Goal: Transaction & Acquisition: Purchase product/service

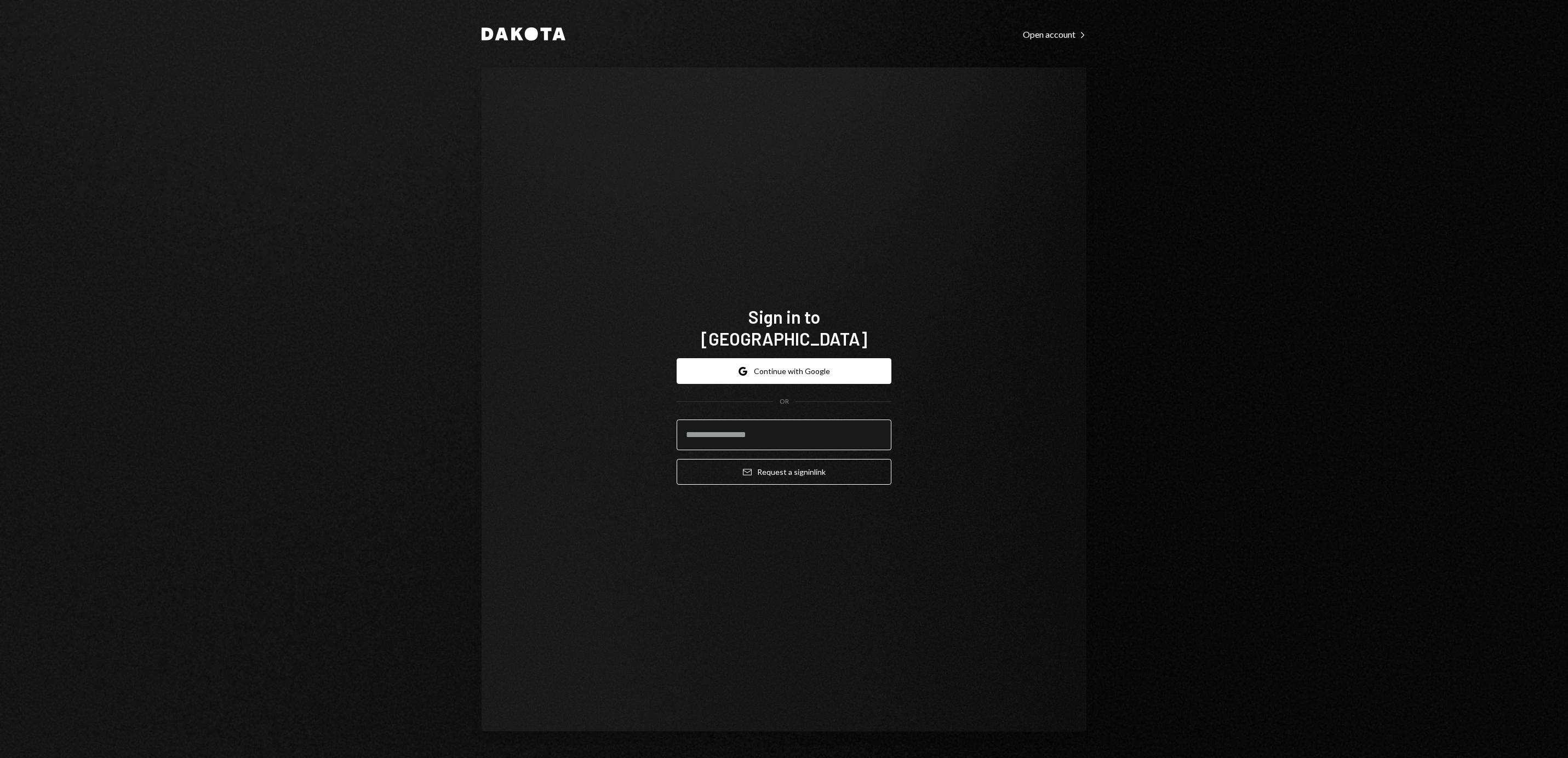
click at [700, 421] on input "email" at bounding box center [783, 435] width 215 height 31
type input "**********"
click at [765, 465] on button "Email Request a sign in link" at bounding box center [783, 472] width 215 height 26
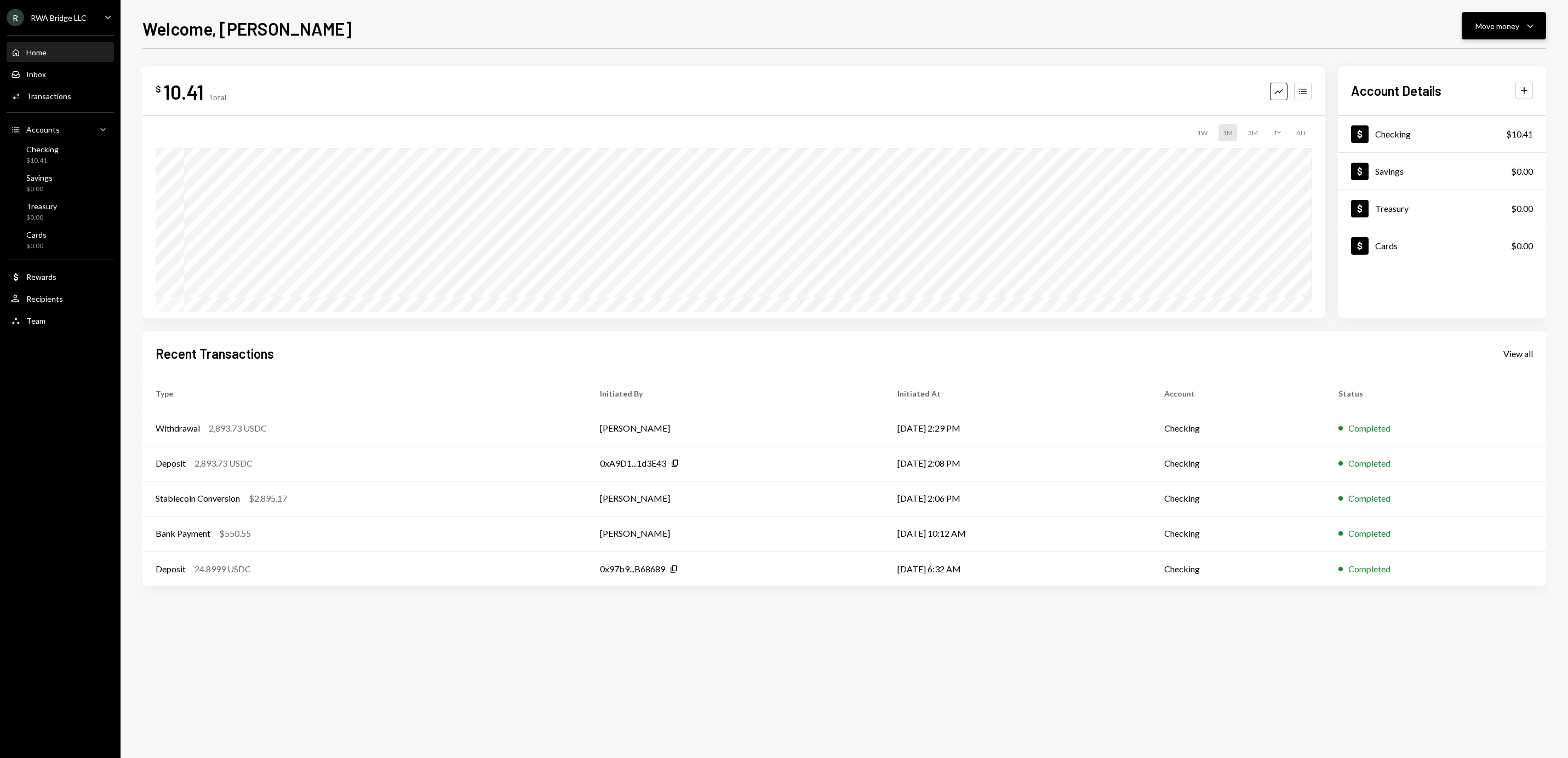
click at [1515, 22] on div "Move money" at bounding box center [1497, 26] width 44 height 12
click at [1490, 108] on div "Deposit" at bounding box center [1495, 108] width 80 height 12
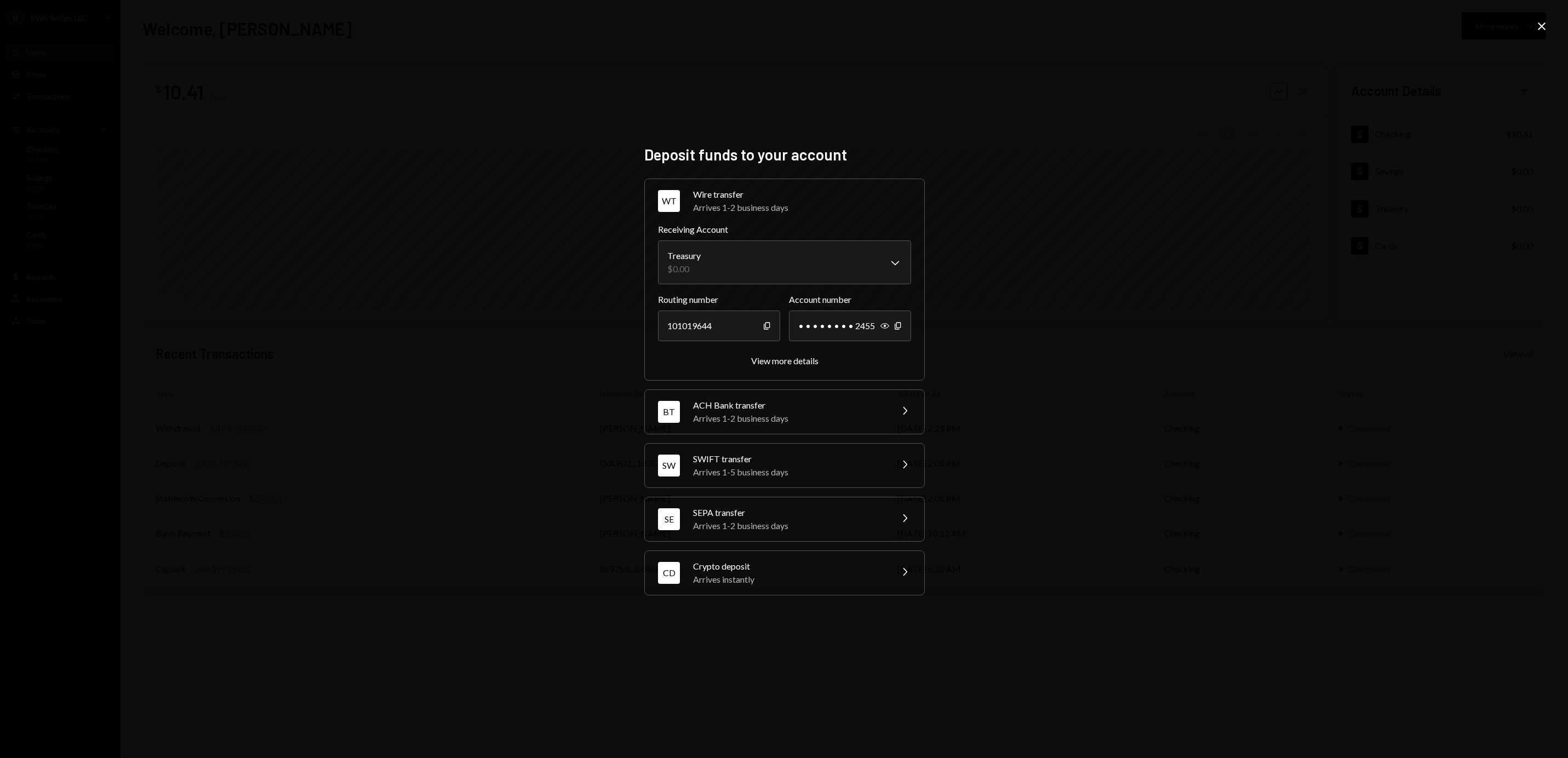
click at [759, 572] on div "Crypto deposit" at bounding box center [789, 566] width 192 height 13
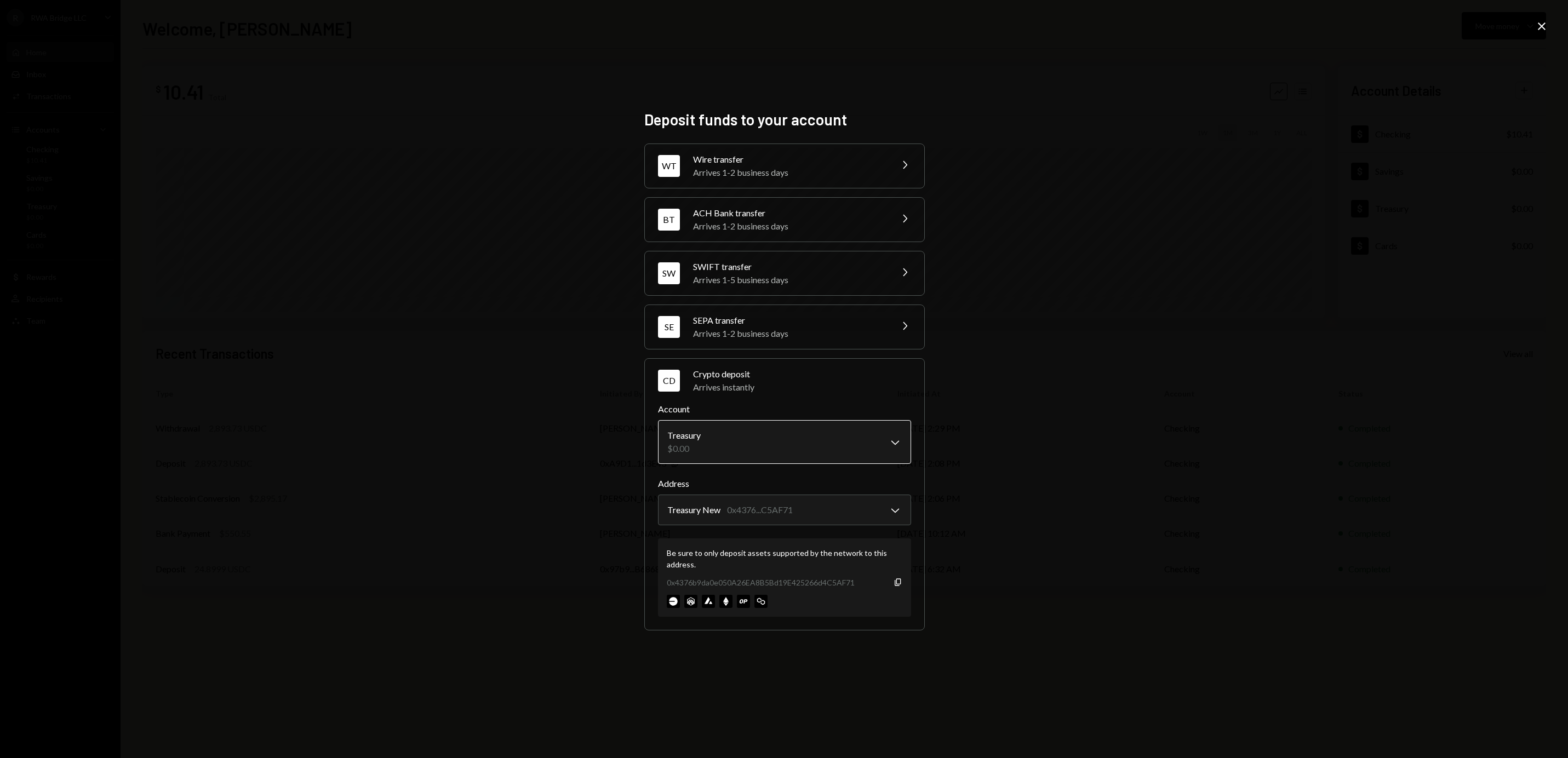
click at [747, 443] on body "R RWA Bridge LLC Caret Down Home Home Inbox Inbox Activities Transactions Accou…" at bounding box center [784, 379] width 1568 height 758
select select "**********"
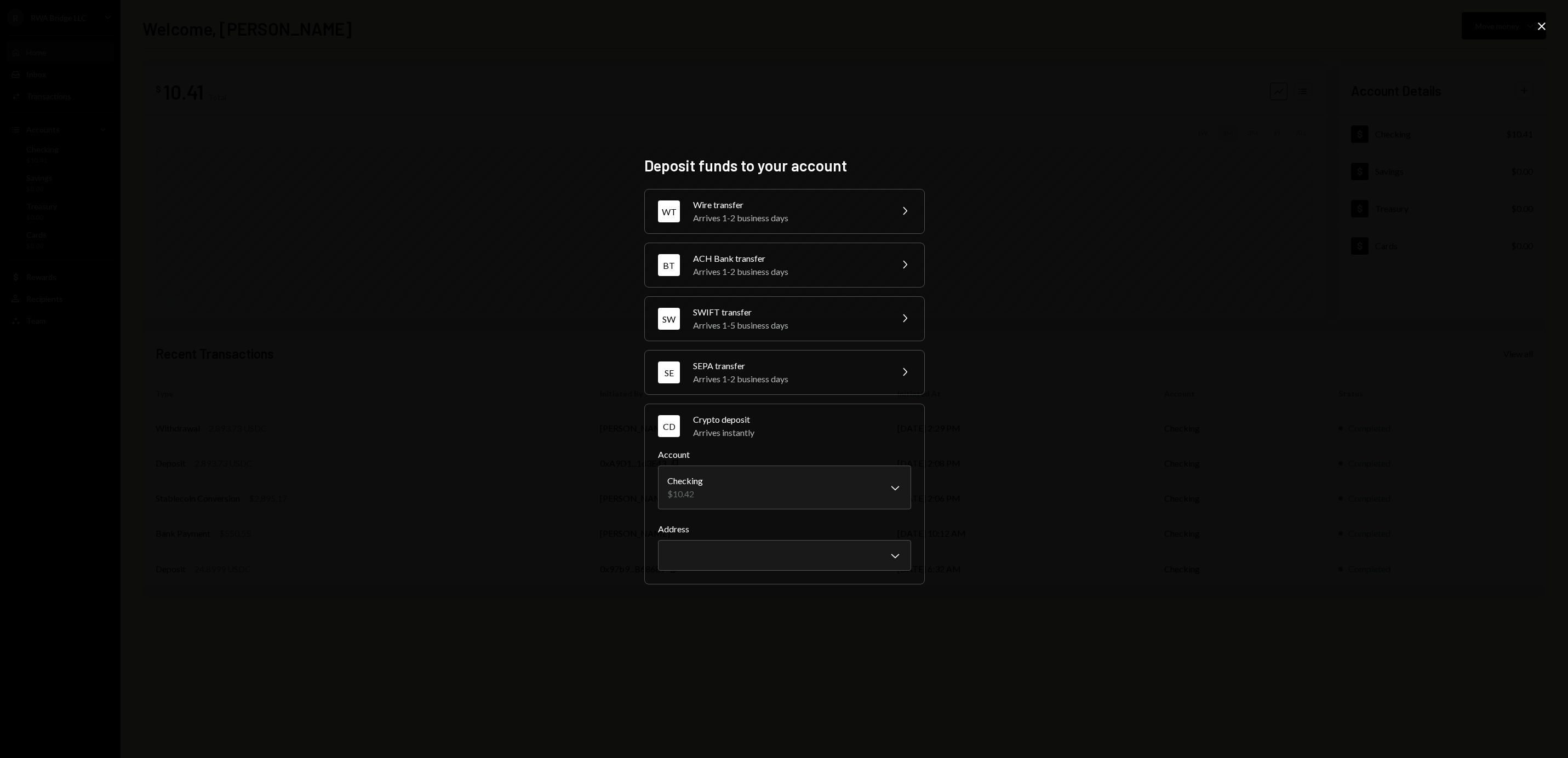
click at [737, 489] on body "R RWA Bridge LLC Caret Down Home Home Inbox Inbox Activities Transactions Accou…" at bounding box center [784, 379] width 1568 height 758
click at [738, 546] on body "R RWA Bridge LLC Caret Down Home Home Inbox Inbox Activities Transactions Accou…" at bounding box center [784, 379] width 1568 height 758
select select "**********"
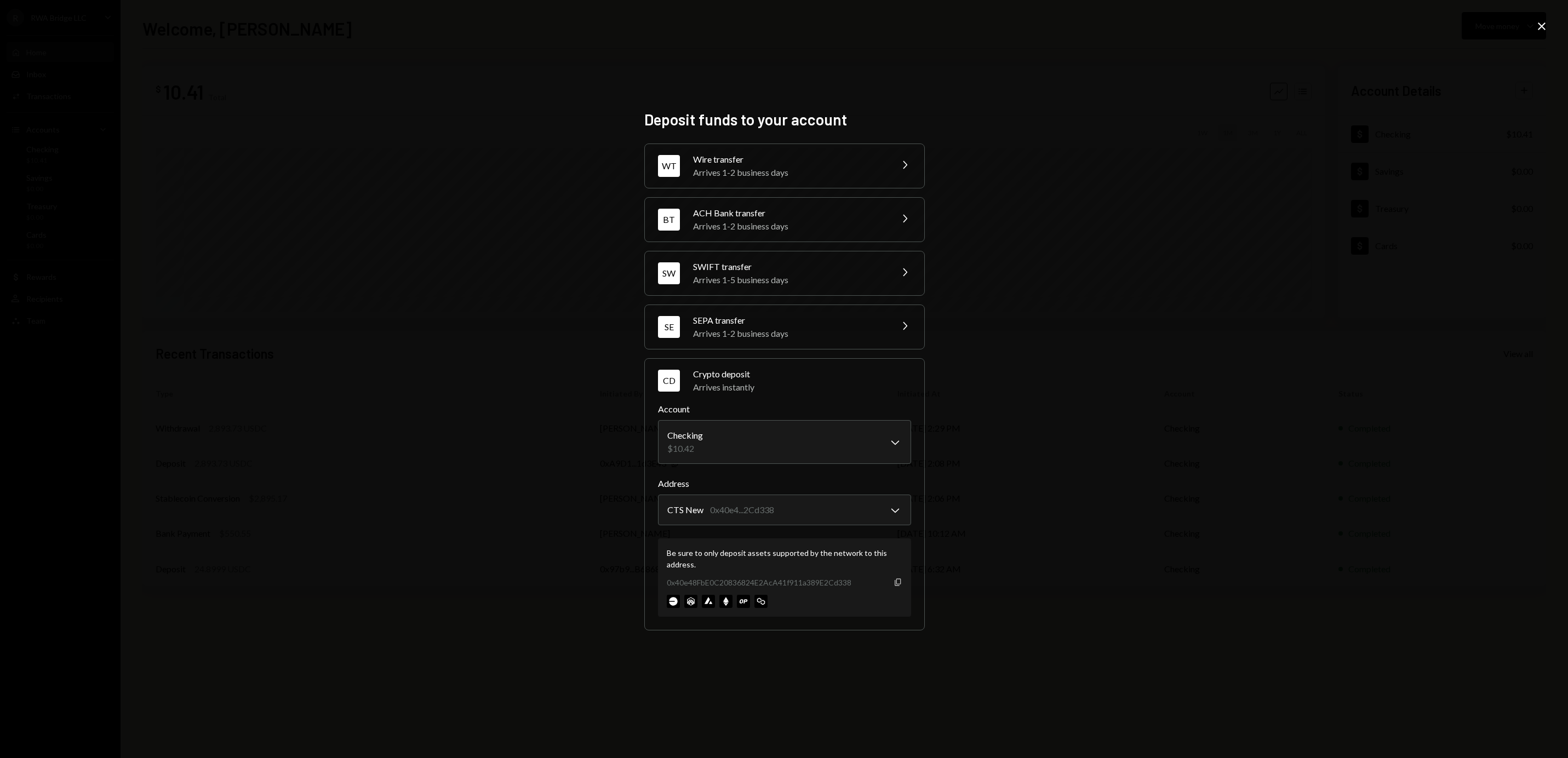
click at [894, 583] on icon "Copy" at bounding box center [898, 582] width 9 height 9
click at [546, 237] on div "**********" at bounding box center [784, 379] width 1568 height 758
click at [1534, 27] on div "**********" at bounding box center [784, 379] width 1568 height 758
click at [1538, 27] on icon "Close" at bounding box center [1541, 26] width 13 height 13
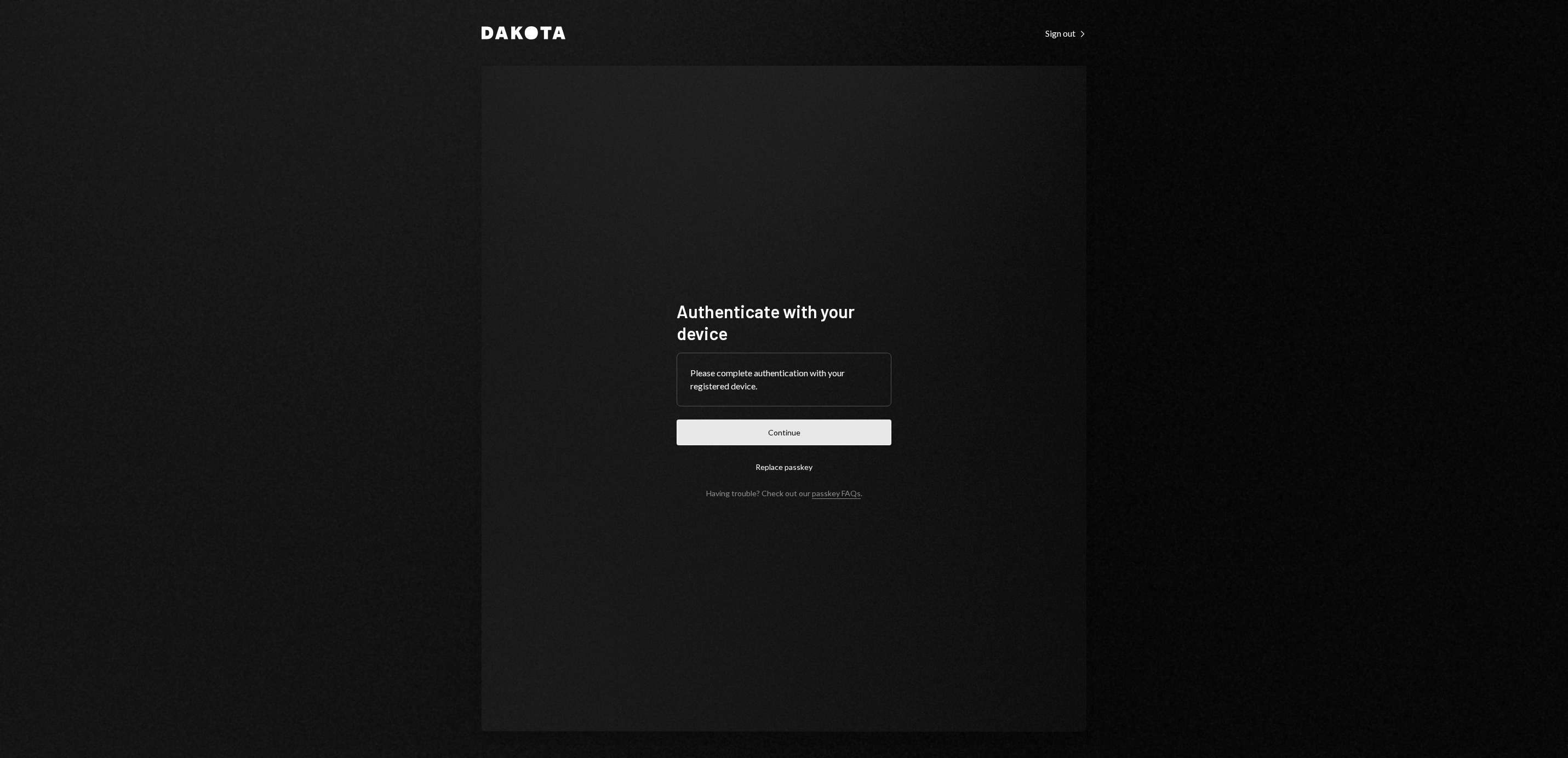
click at [818, 434] on button "Continue" at bounding box center [783, 432] width 215 height 26
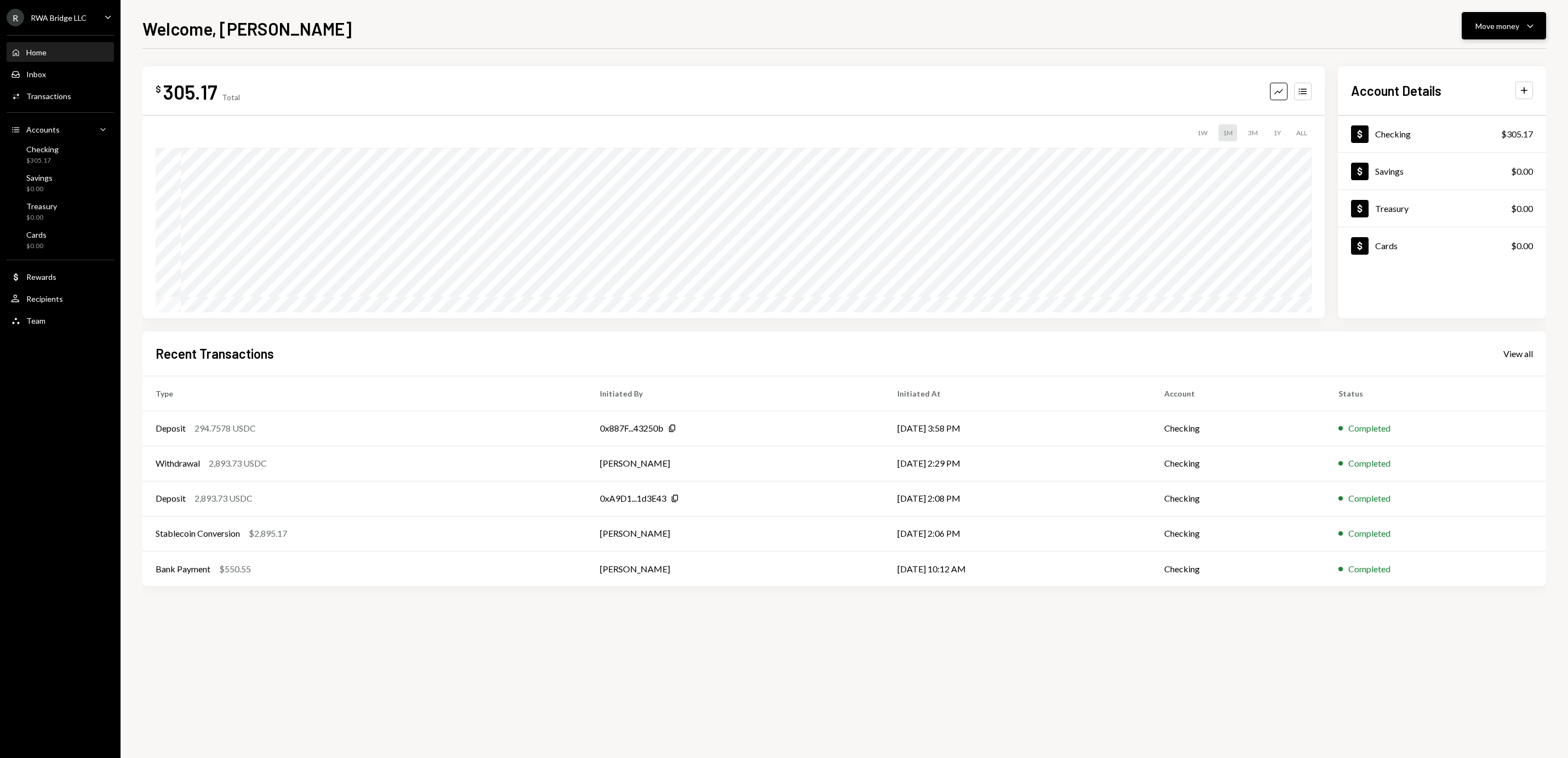
click at [1473, 24] on button "Move money Caret Down" at bounding box center [1504, 26] width 84 height 27
click at [1445, 58] on icon "Withdraw" at bounding box center [1443, 59] width 10 height 10
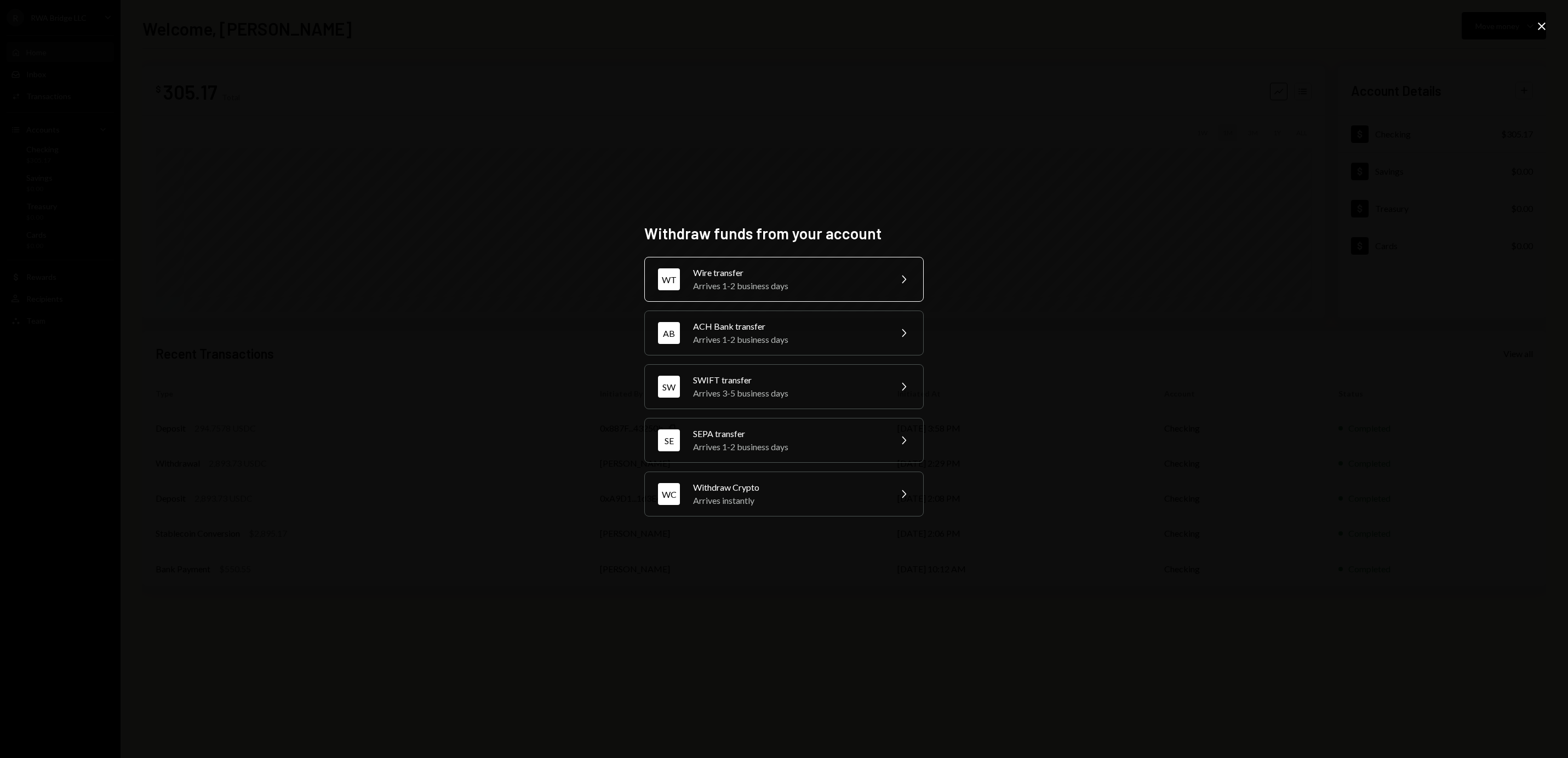
click at [819, 278] on div "Wire transfer" at bounding box center [788, 272] width 191 height 13
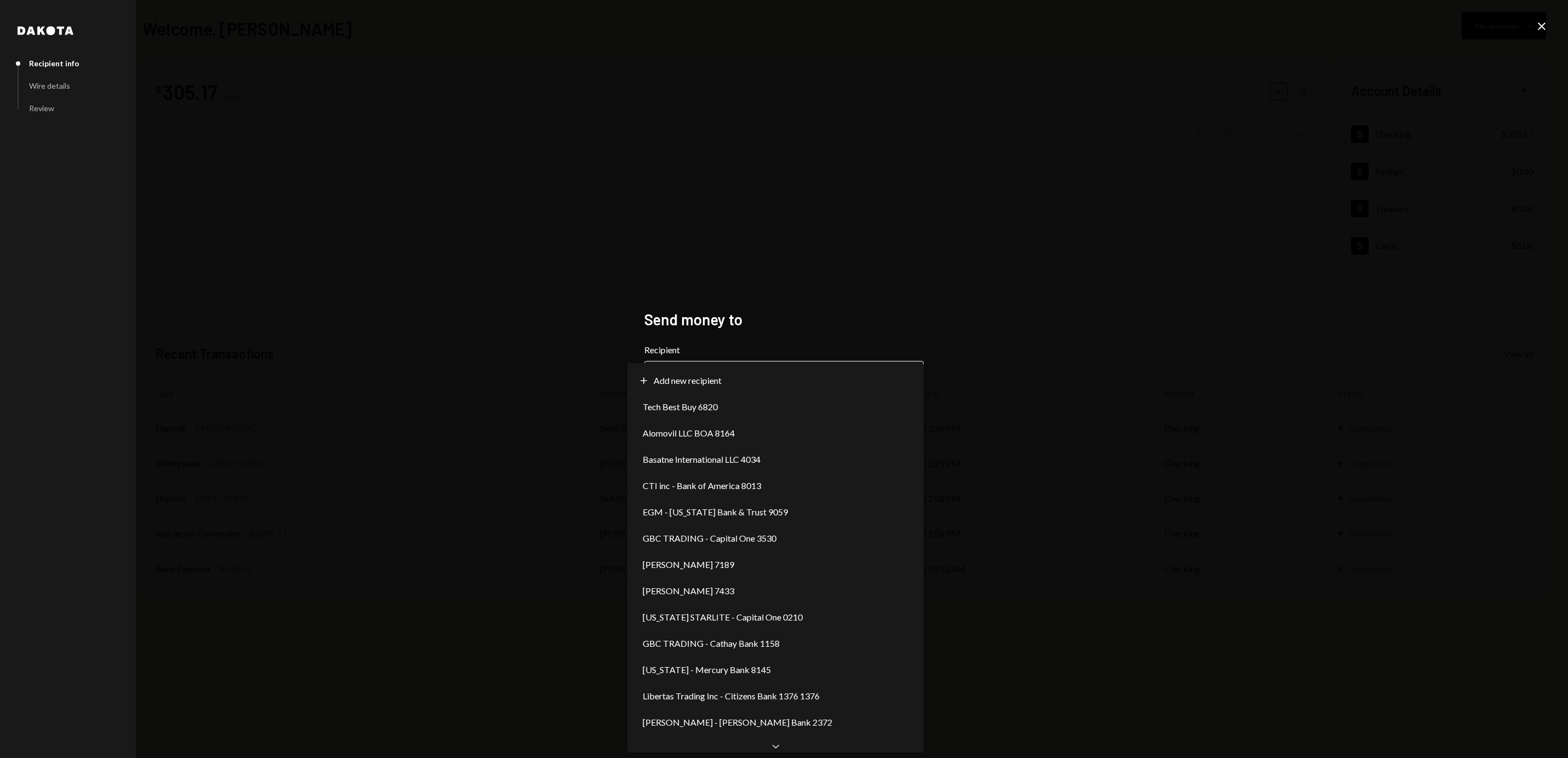
click at [770, 374] on body "**********" at bounding box center [784, 379] width 1568 height 758
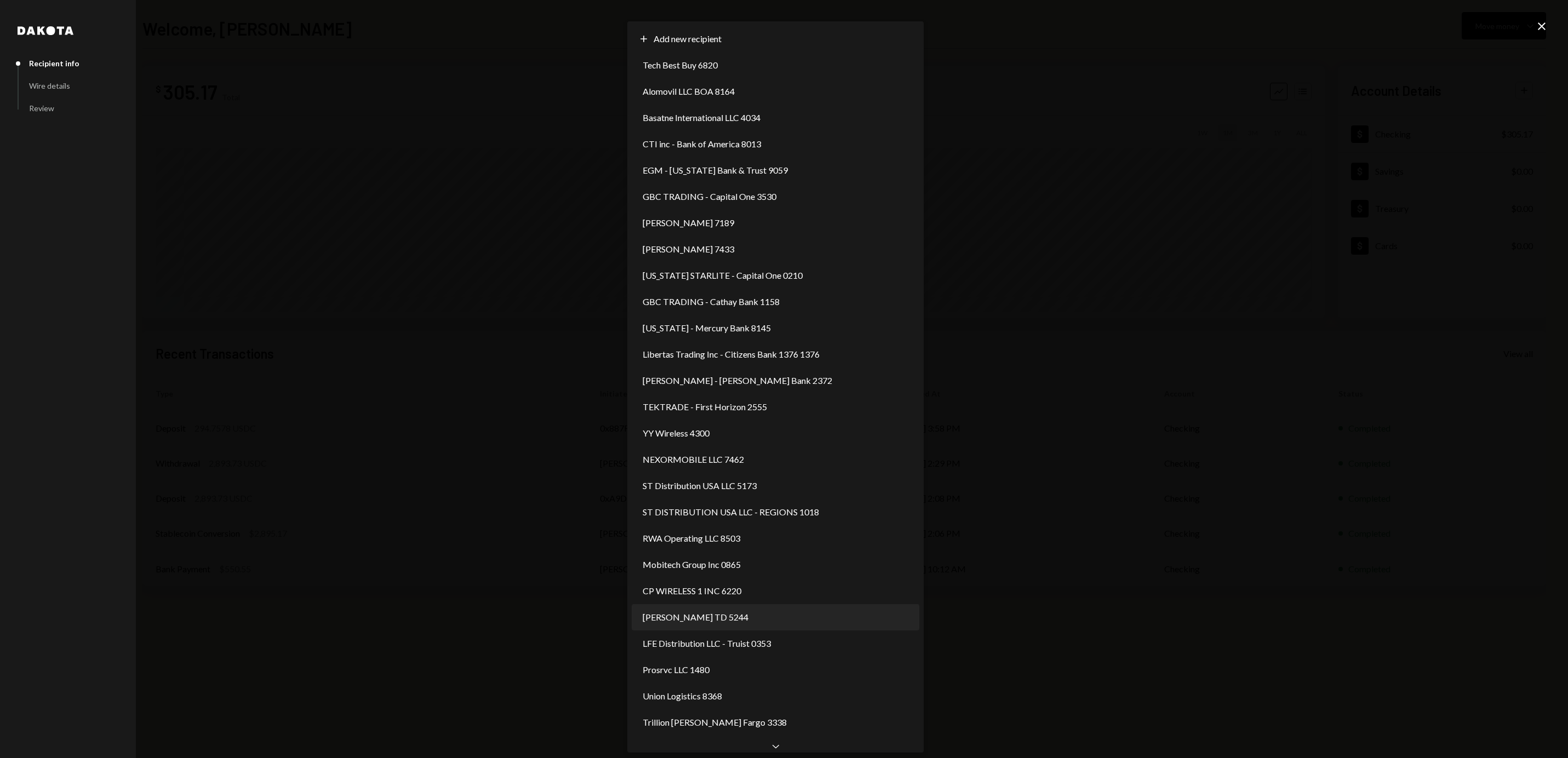
select select "**********"
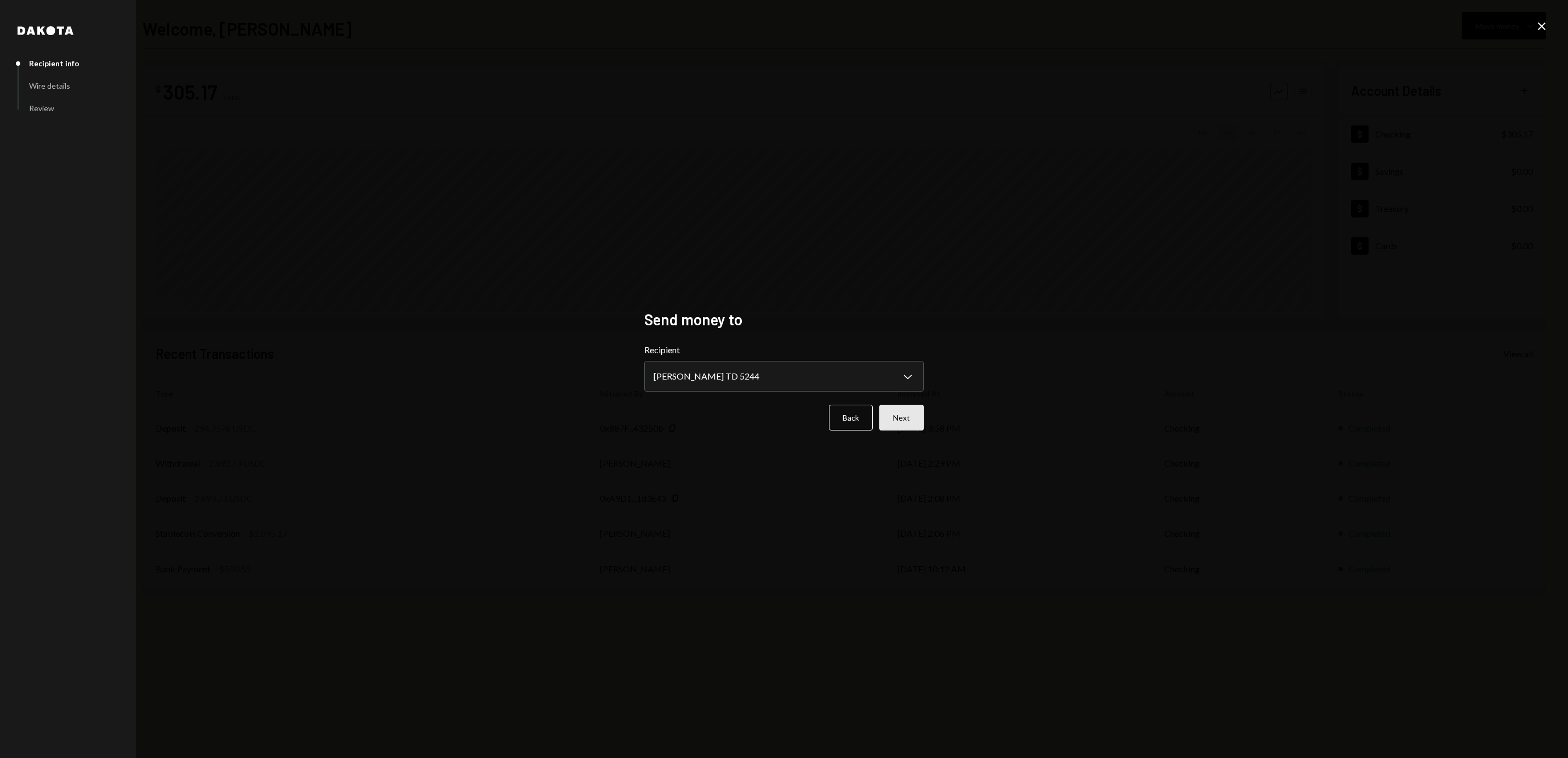
click at [917, 418] on button "Next" at bounding box center [901, 418] width 45 height 26
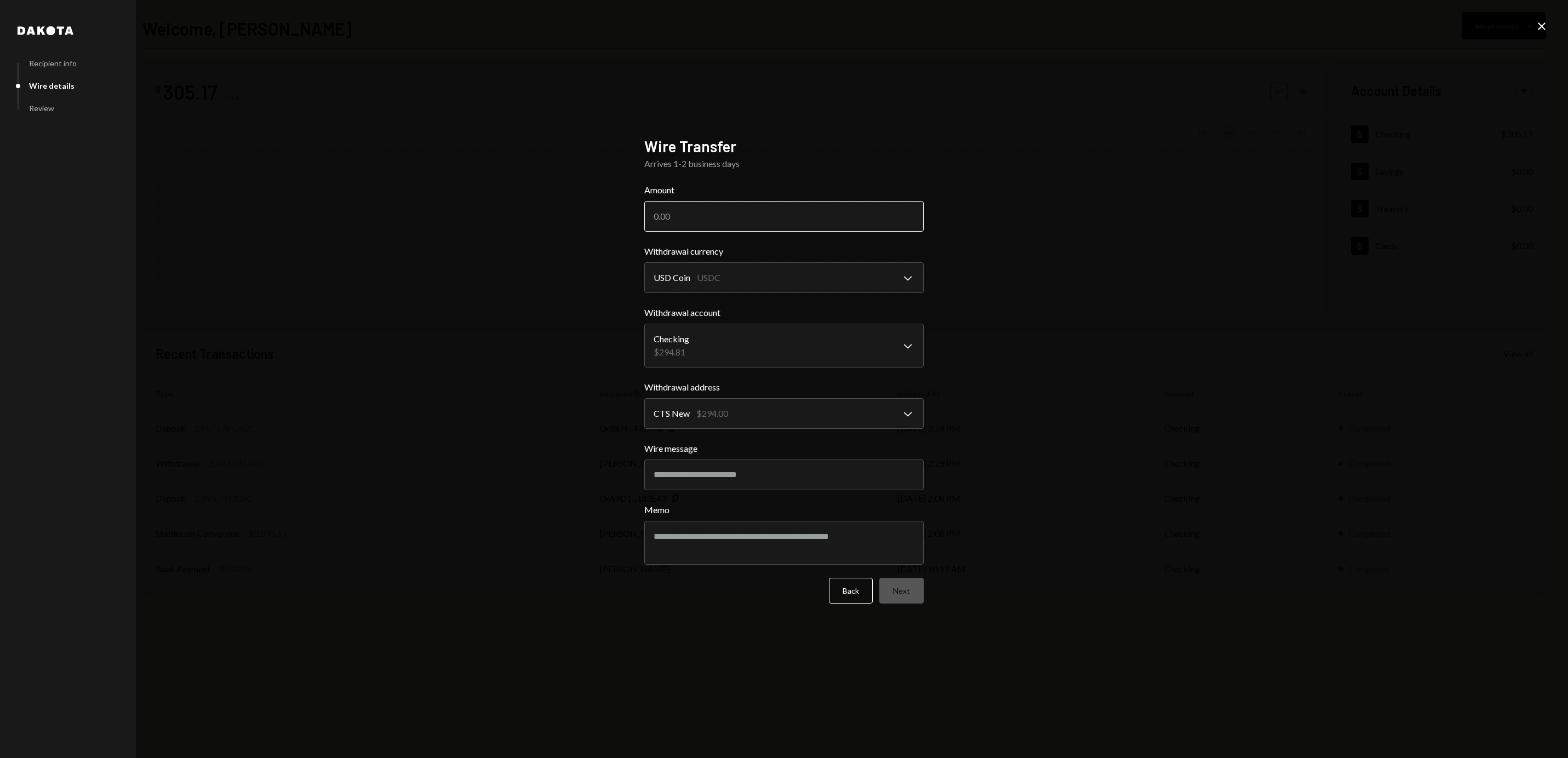
click at [730, 223] on input "Amount" at bounding box center [784, 216] width 280 height 31
click at [900, 583] on button "Next" at bounding box center [901, 591] width 45 height 26
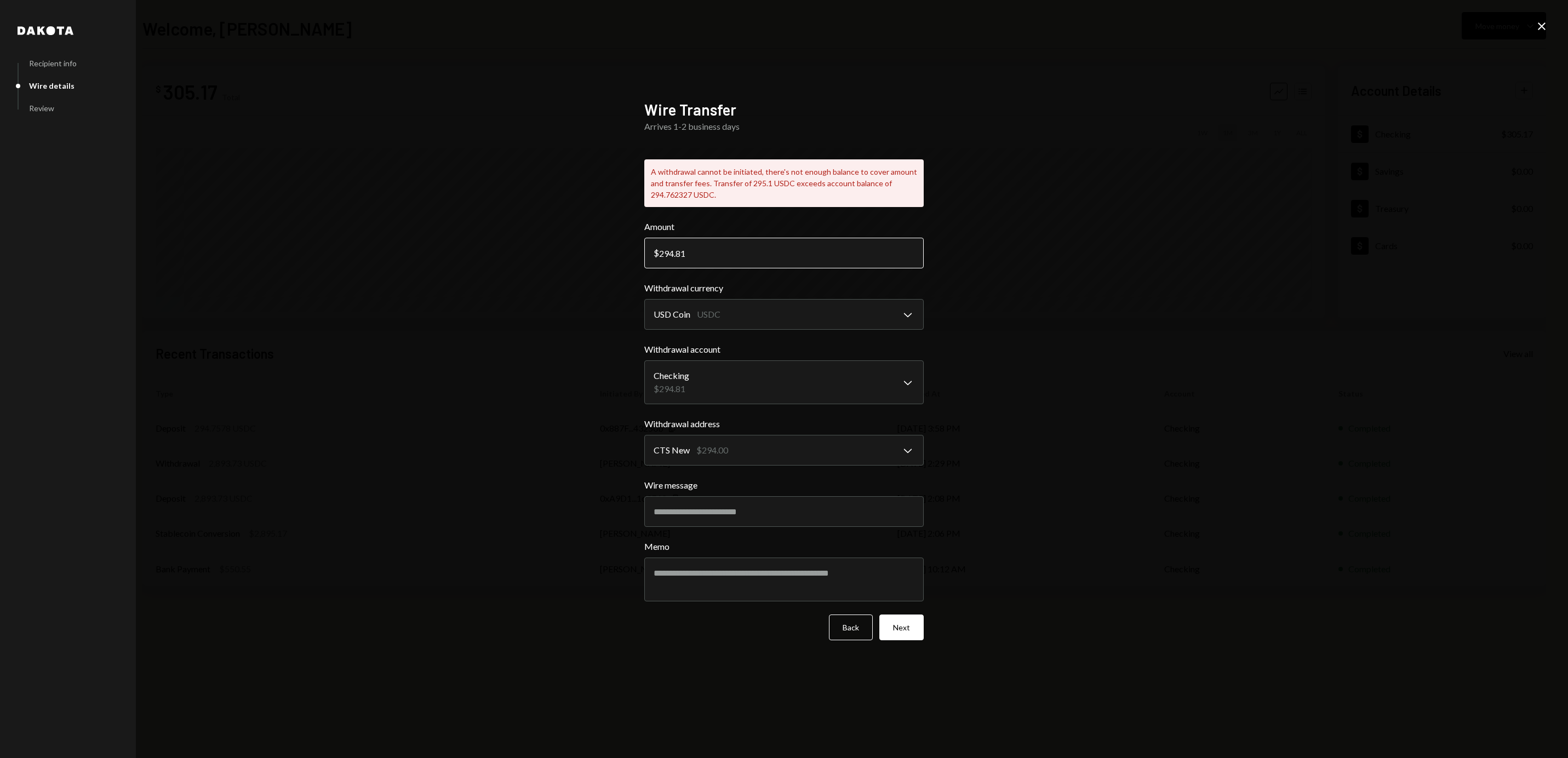
click at [760, 256] on input "294.81" at bounding box center [784, 253] width 280 height 31
type input "293"
click at [915, 626] on button "Next" at bounding box center [901, 628] width 45 height 26
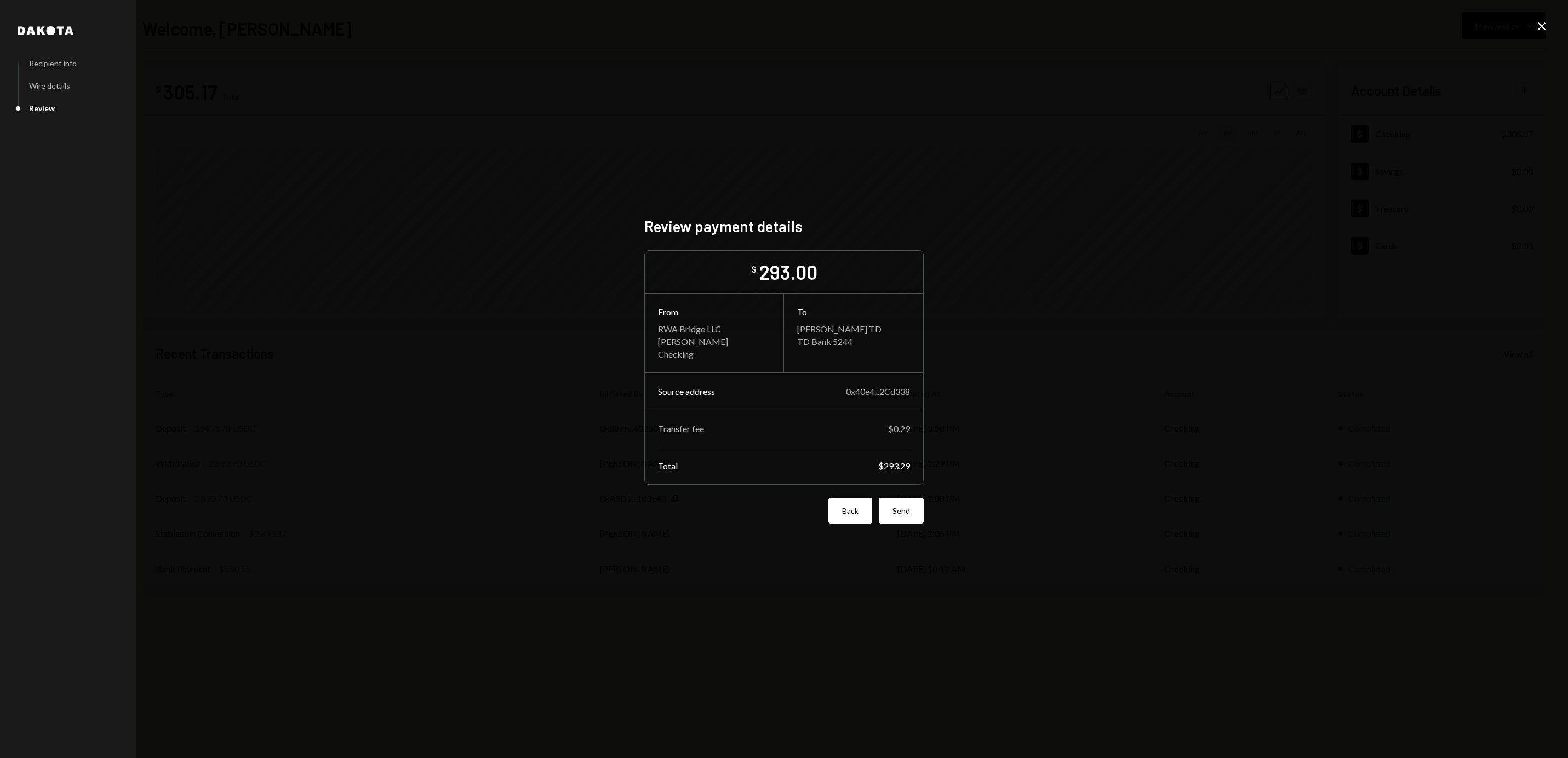
click at [848, 515] on button "Back" at bounding box center [850, 511] width 44 height 26
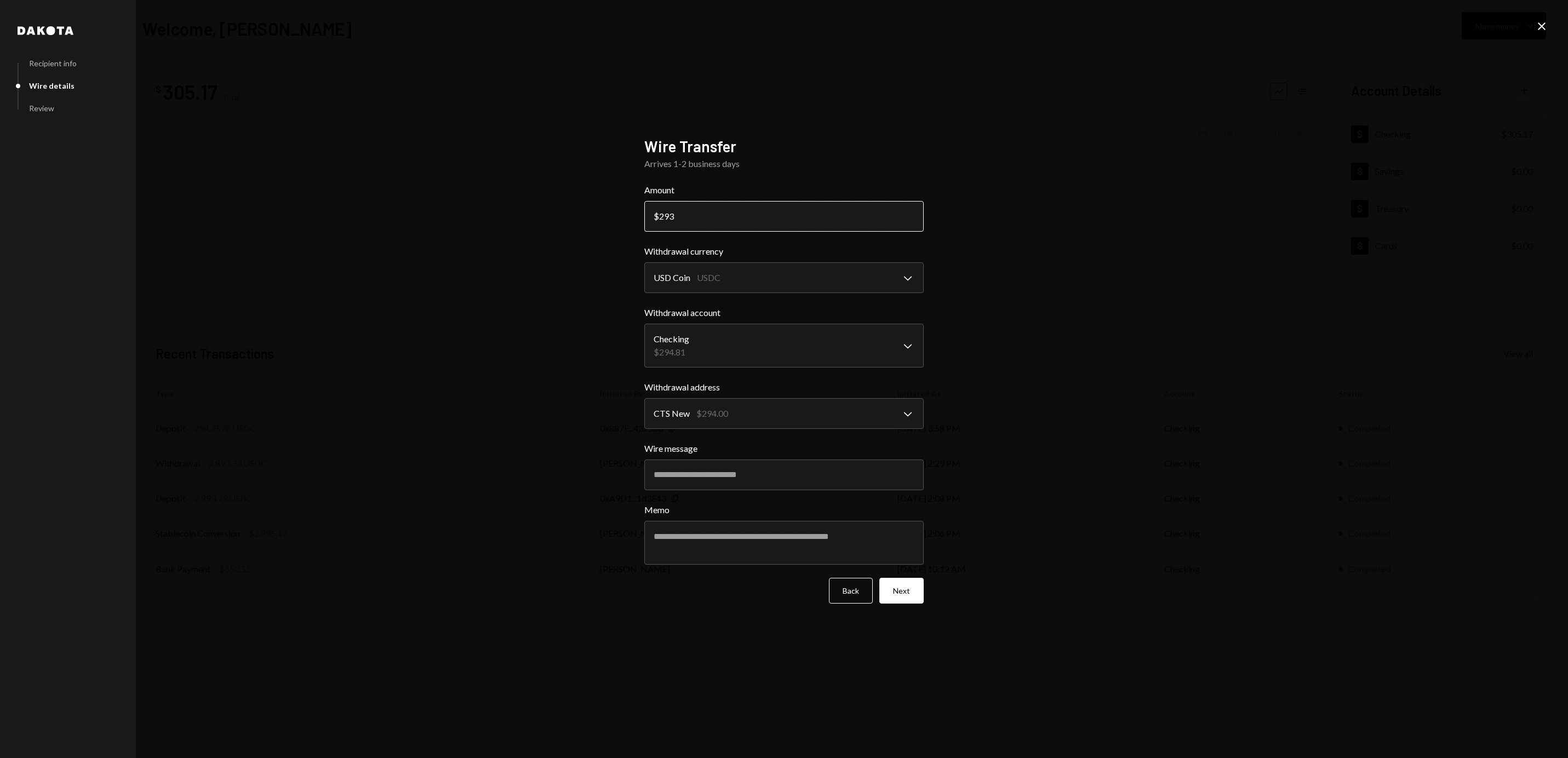
click at [760, 218] on input "293" at bounding box center [784, 216] width 280 height 31
type input "294"
click at [903, 592] on button "Next" at bounding box center [901, 591] width 45 height 26
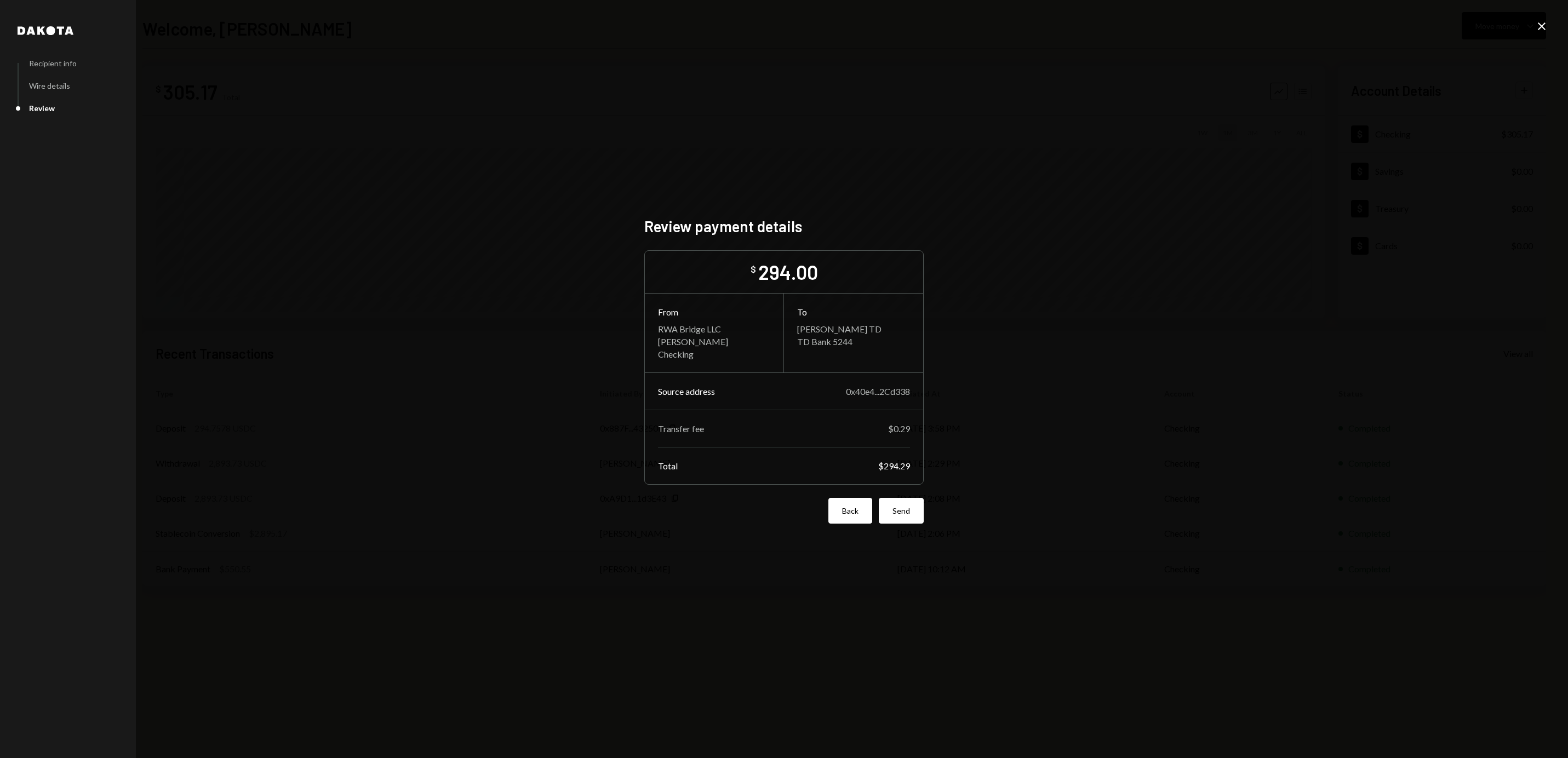
click at [855, 511] on button "Back" at bounding box center [850, 511] width 44 height 26
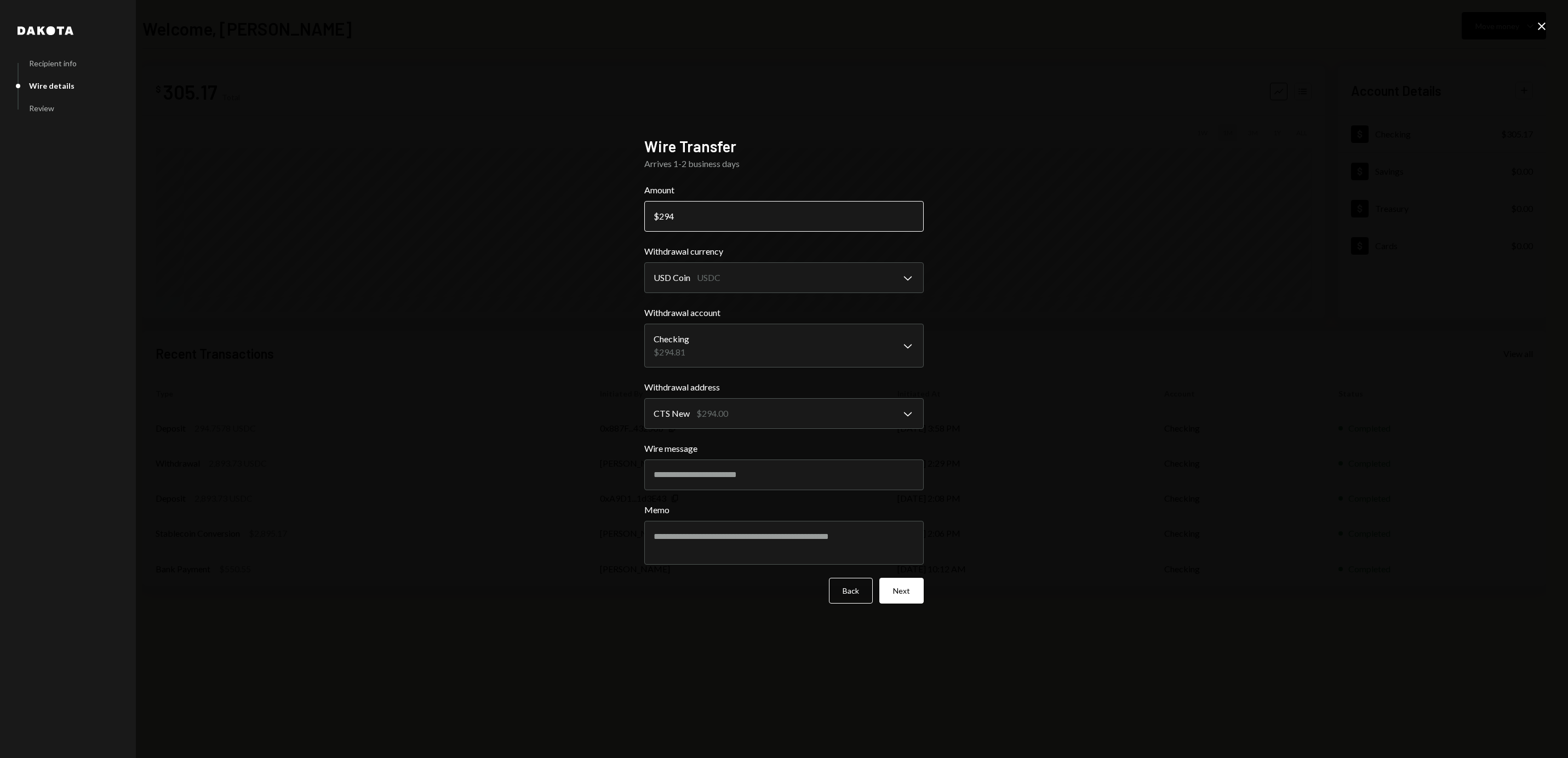
click at [755, 220] on input "294" at bounding box center [784, 216] width 280 height 31
click at [674, 212] on input "29460" at bounding box center [784, 216] width 280 height 31
click at [896, 586] on button "Next" at bounding box center [901, 591] width 45 height 26
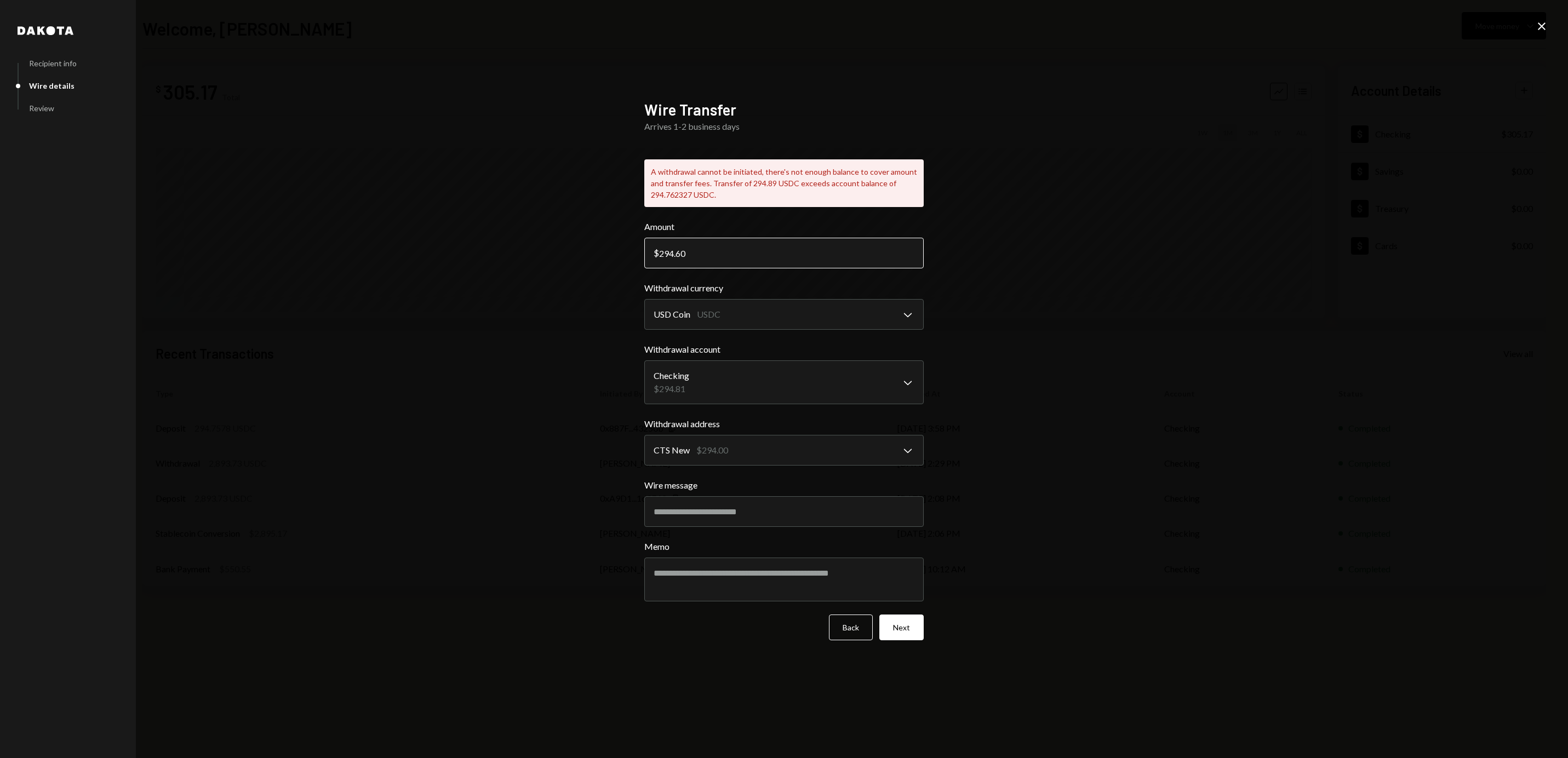
click at [720, 260] on input "294.60" at bounding box center [784, 253] width 280 height 31
type input "294.40"
click at [916, 635] on button "Next" at bounding box center [901, 628] width 45 height 26
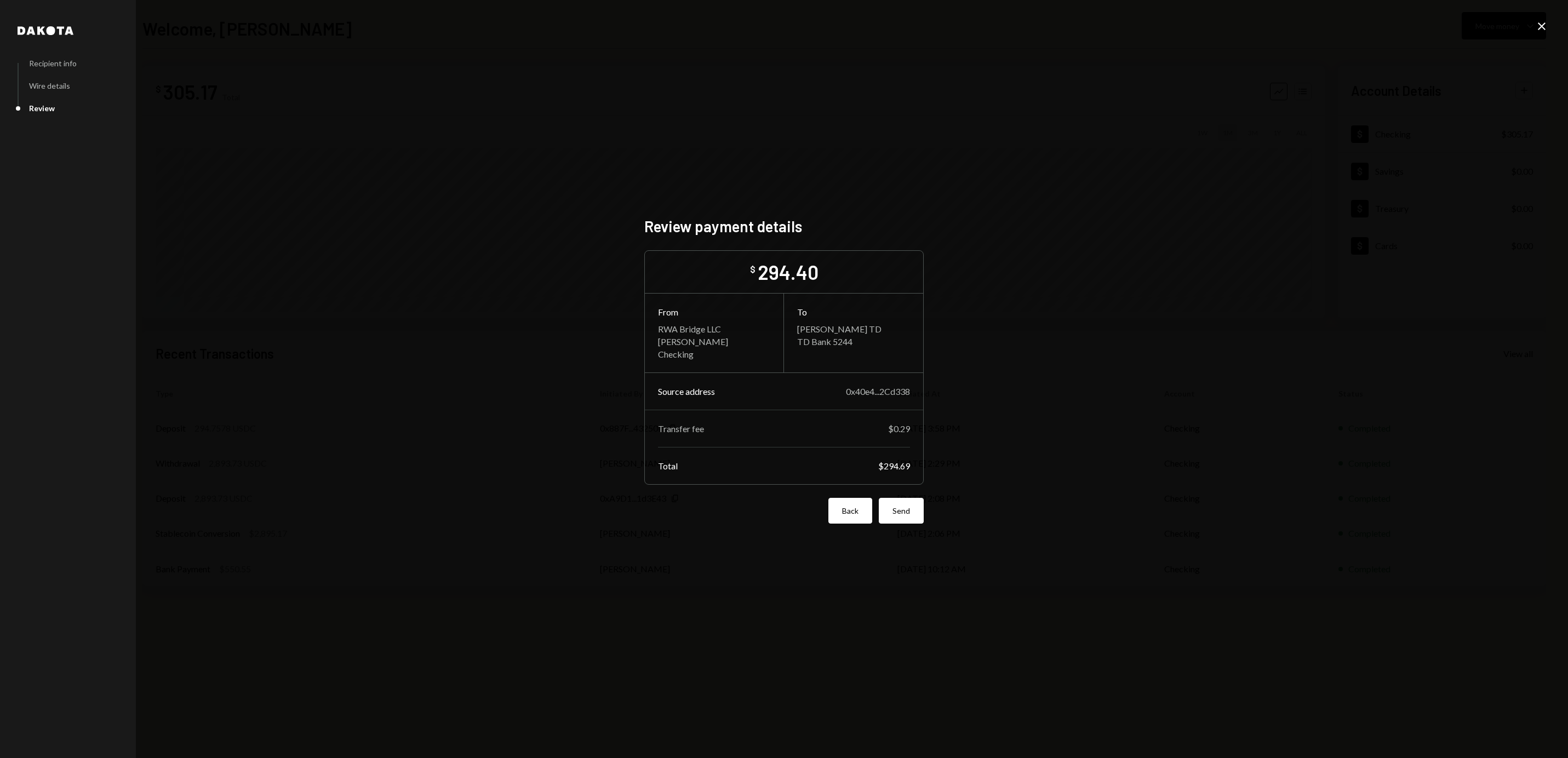
click at [861, 515] on button "Back" at bounding box center [850, 511] width 44 height 26
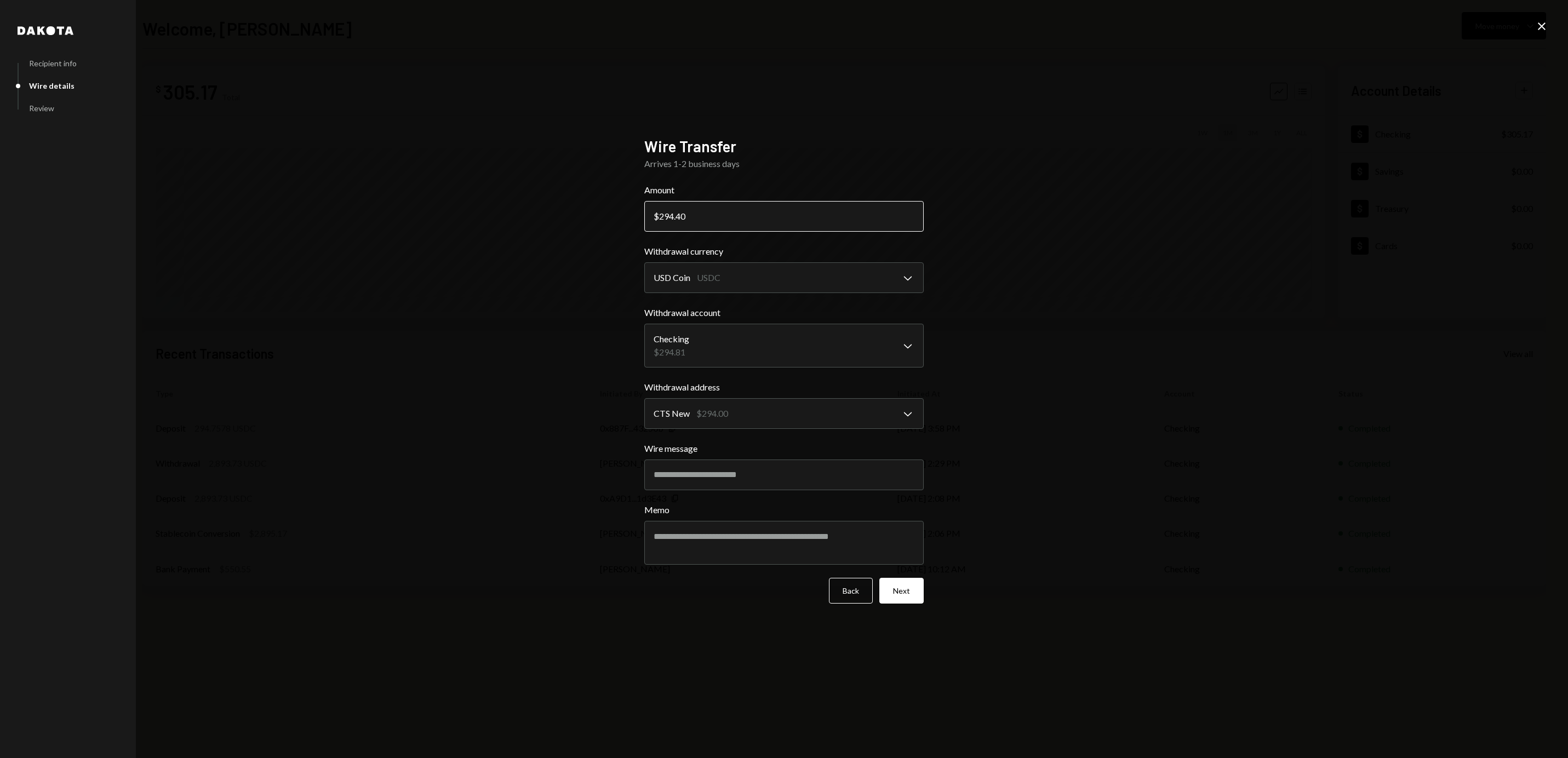
click at [715, 221] on input "294.40" at bounding box center [784, 216] width 280 height 31
type input "294.47"
click at [896, 591] on button "Next" at bounding box center [901, 591] width 45 height 26
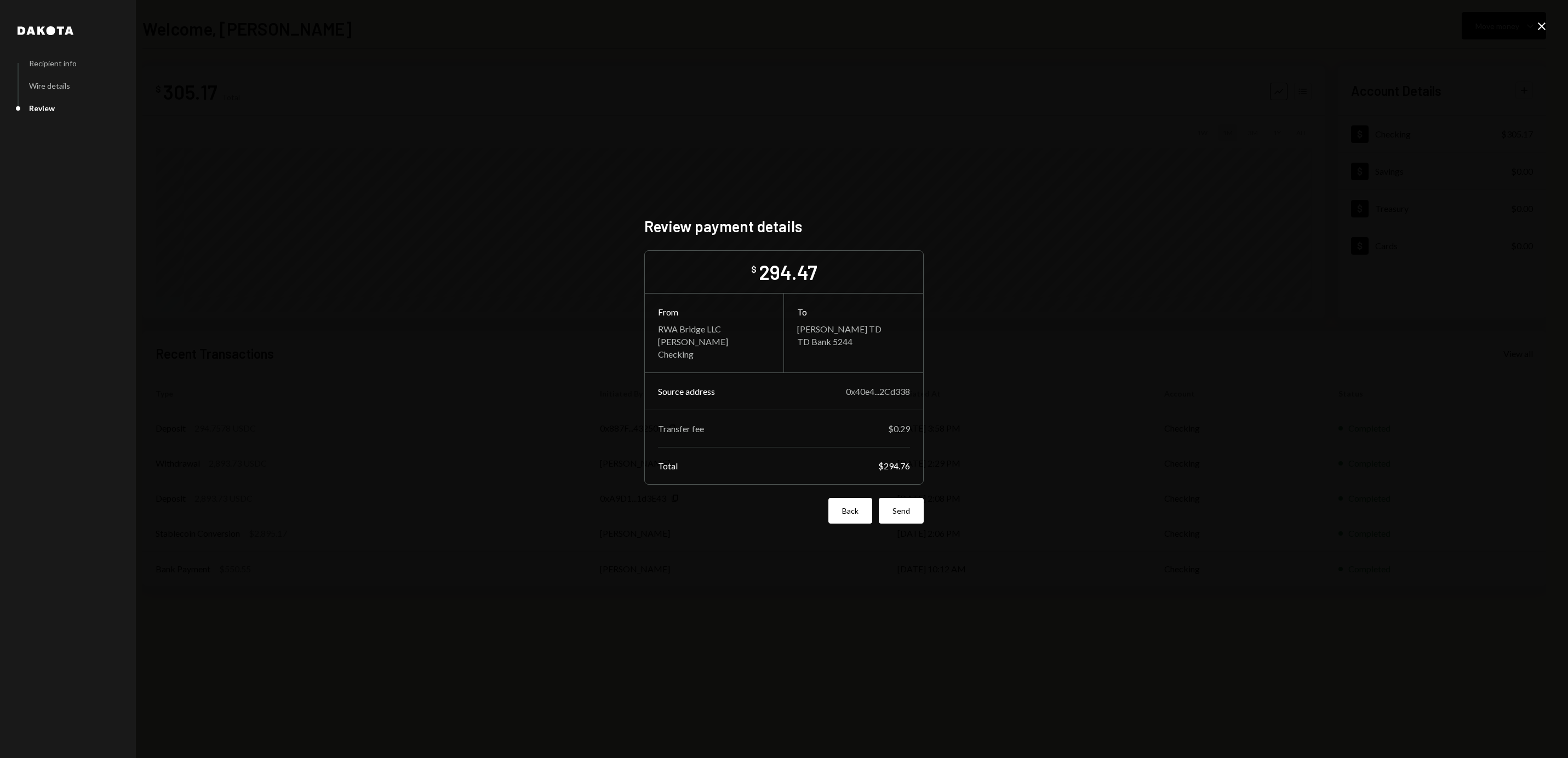
click at [856, 523] on button "Back" at bounding box center [850, 511] width 44 height 26
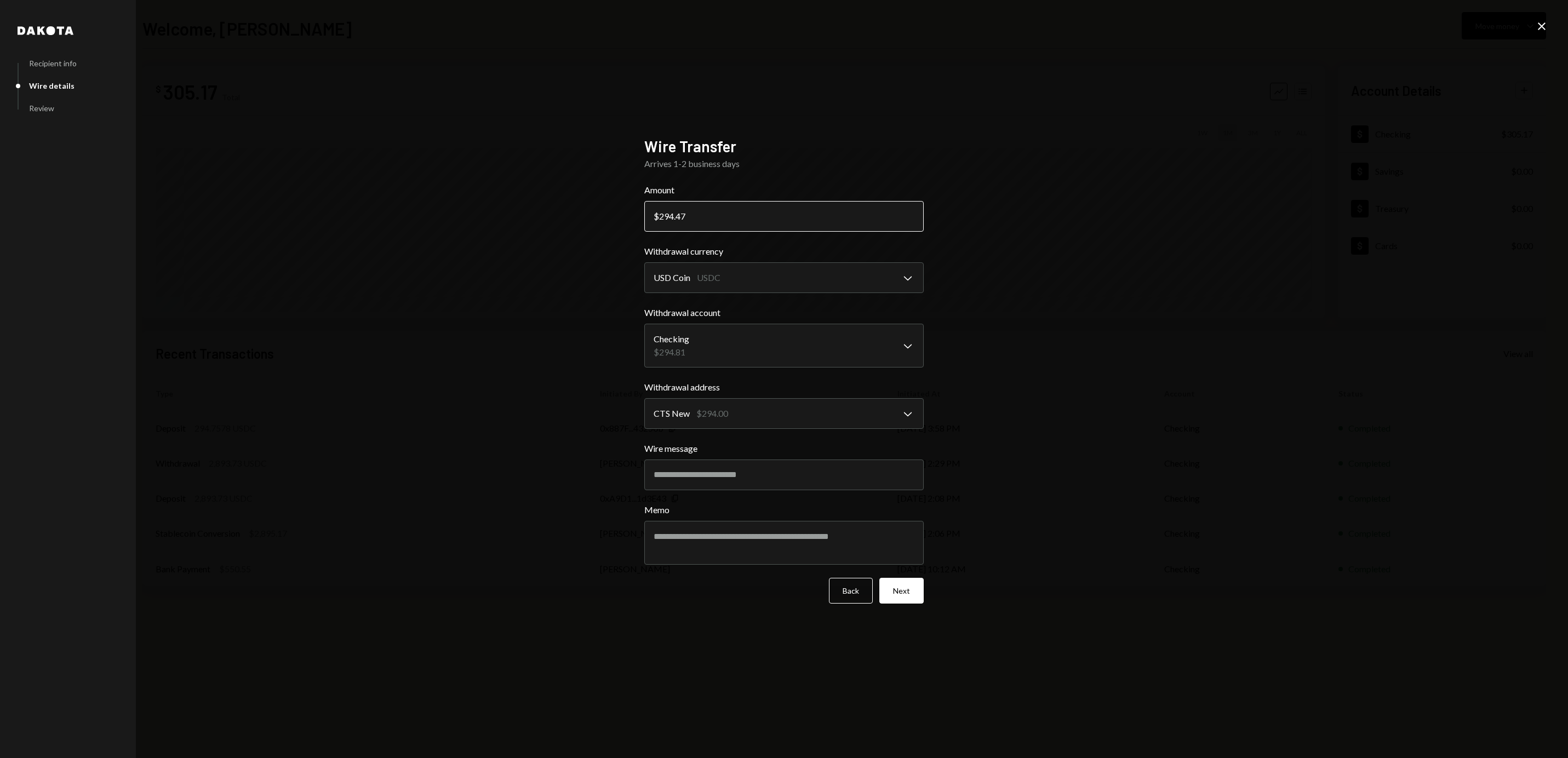
click at [710, 225] on input "294.47" at bounding box center [784, 216] width 280 height 31
click at [897, 579] on button "Next" at bounding box center [901, 591] width 45 height 26
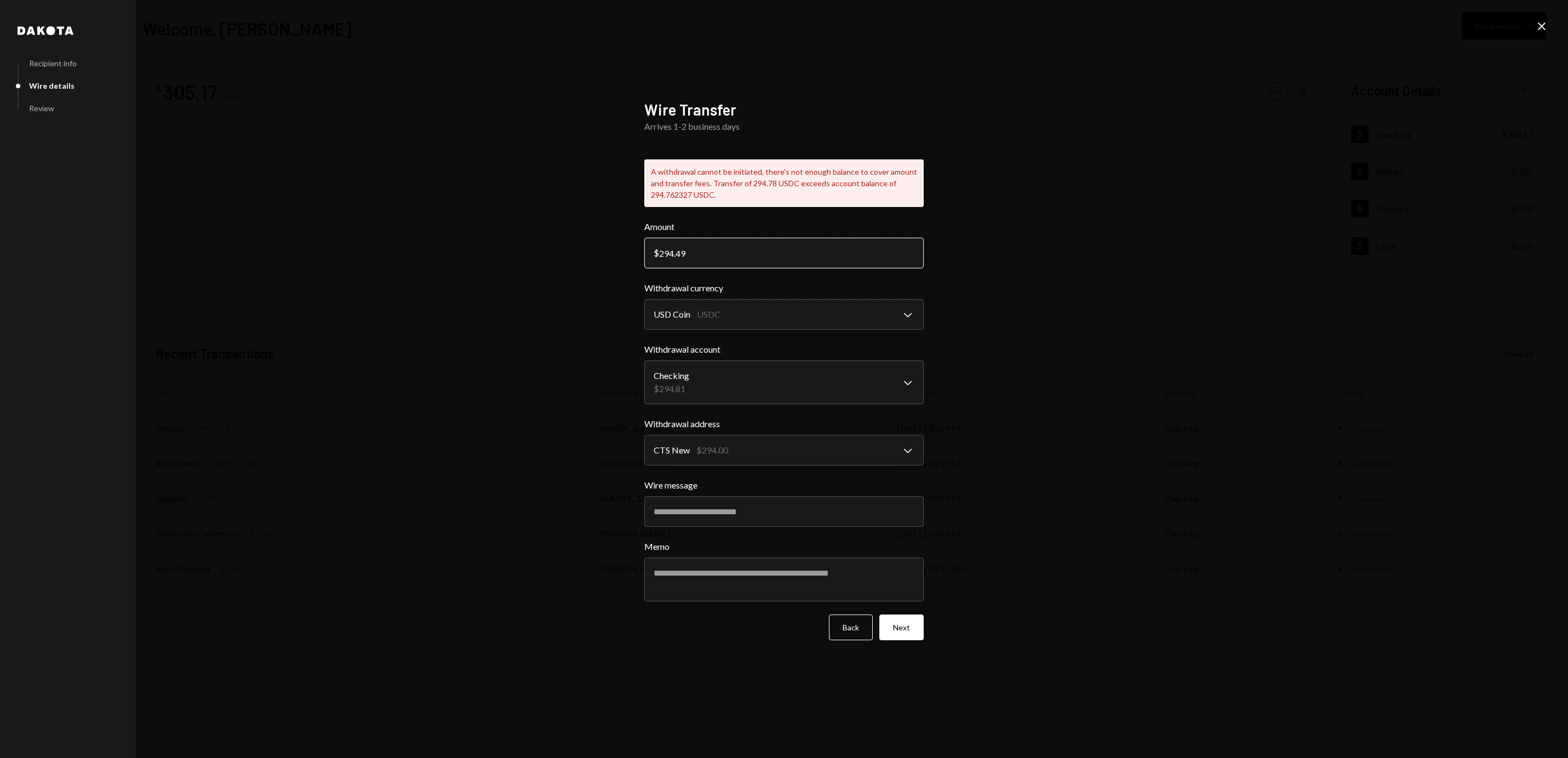
click at [780, 260] on input "294.49" at bounding box center [784, 253] width 280 height 31
click at [906, 618] on button "Next" at bounding box center [901, 628] width 45 height 26
click at [772, 244] on input "294.48" at bounding box center [784, 253] width 280 height 31
click at [772, 245] on input "294.48" at bounding box center [784, 253] width 280 height 31
click at [772, 252] on input "294.48" at bounding box center [784, 253] width 280 height 31
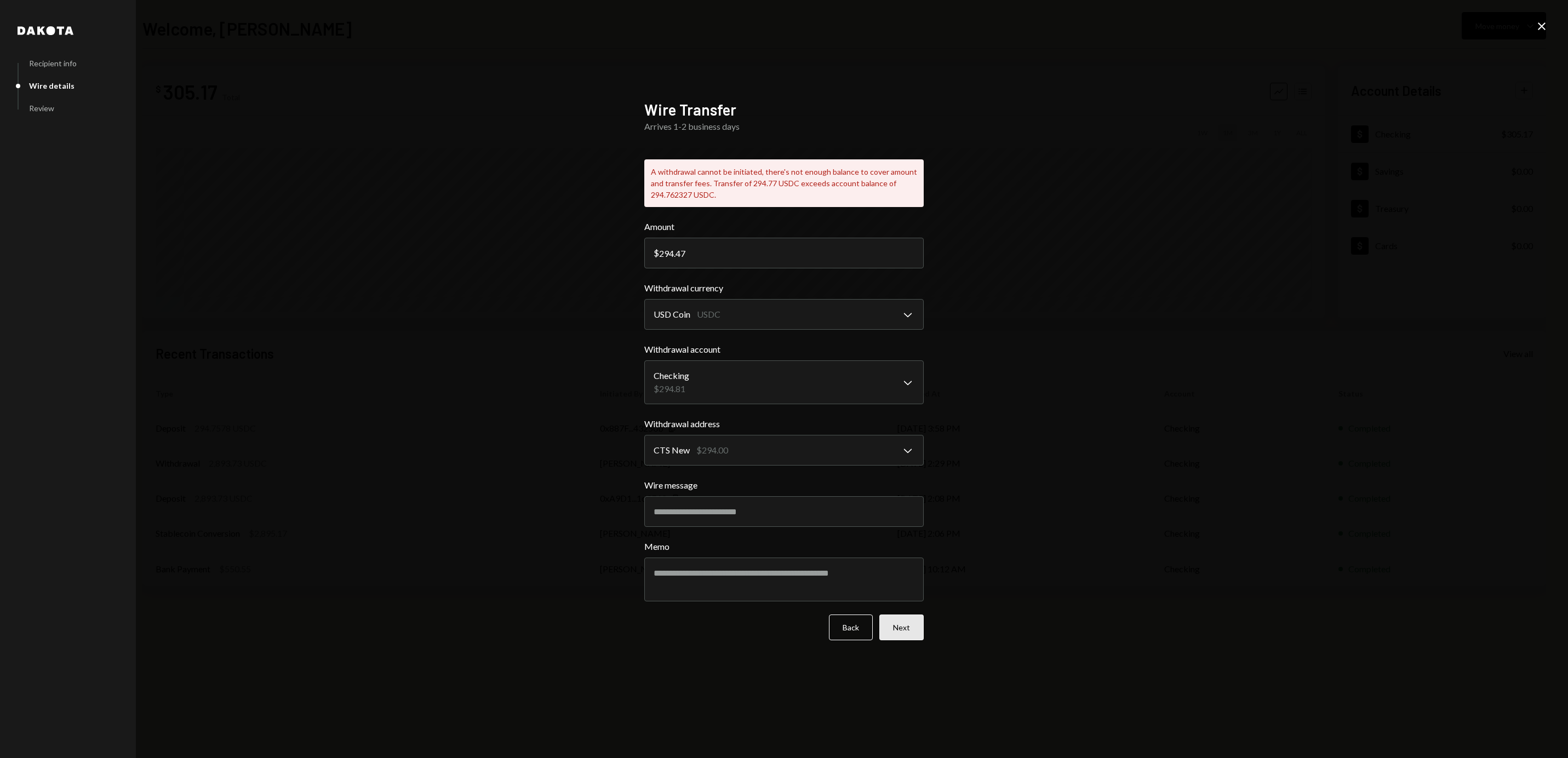
type input "294.47"
click at [909, 635] on button "Next" at bounding box center [901, 628] width 45 height 26
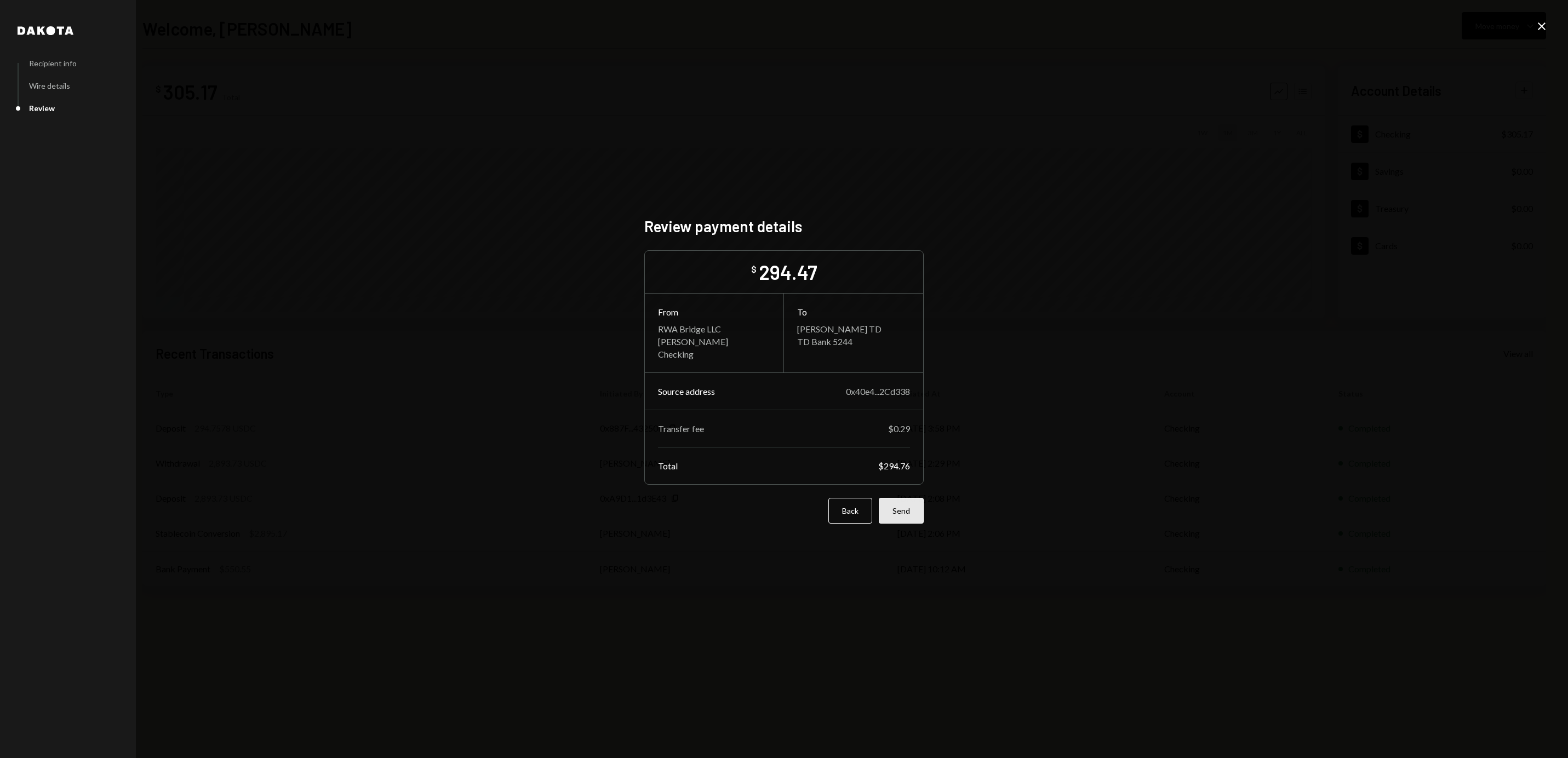
click at [897, 515] on button "Send" at bounding box center [901, 511] width 45 height 26
